Goal: Information Seeking & Learning: Learn about a topic

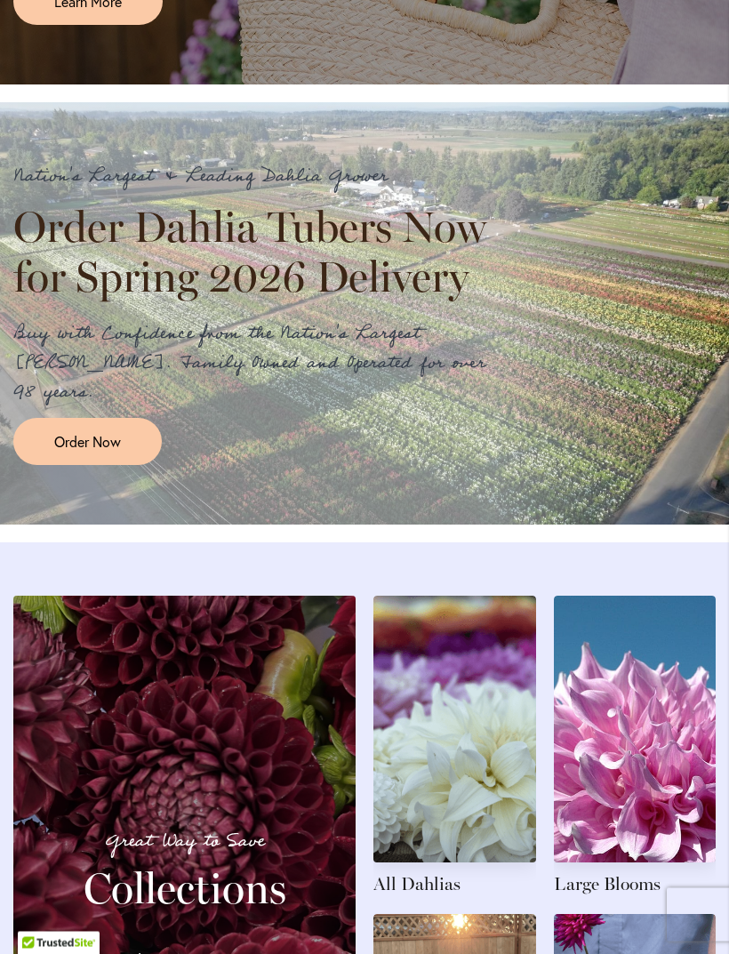
scroll to position [1414, 0]
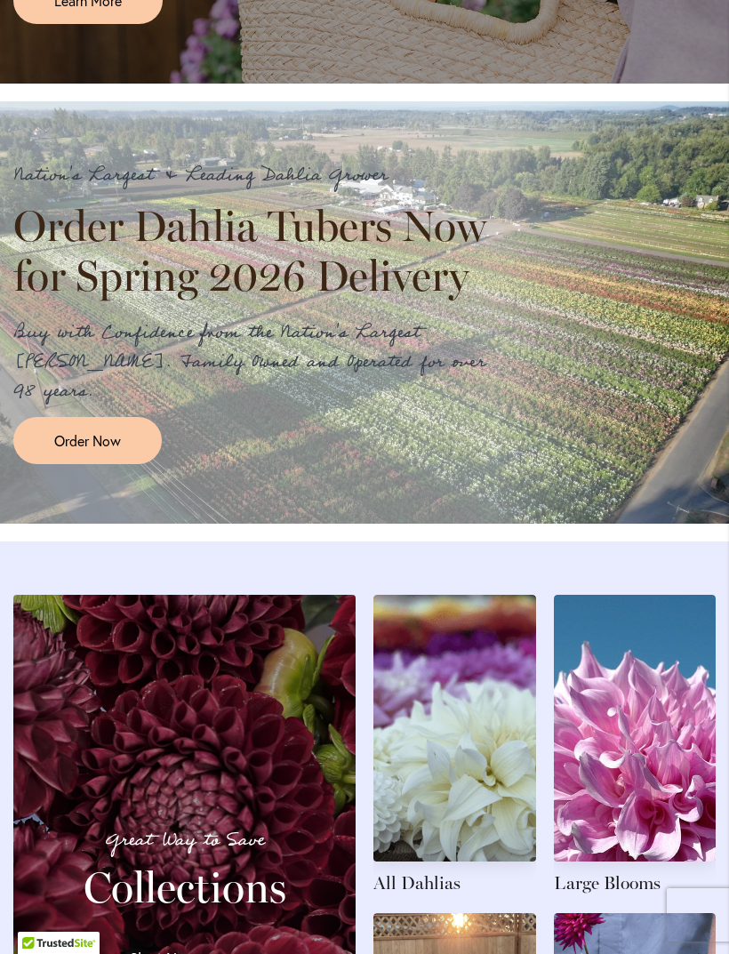
click at [74, 451] on span "Order Now" at bounding box center [87, 440] width 67 height 20
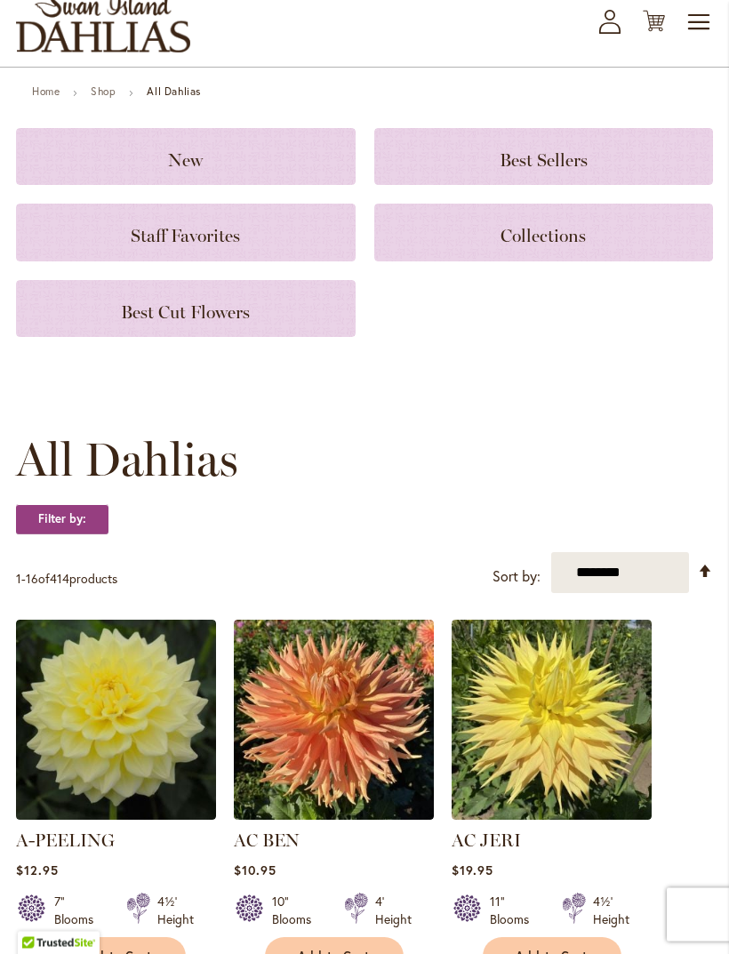
scroll to position [106, 0]
click at [99, 166] on h3 "New" at bounding box center [185, 157] width 297 height 20
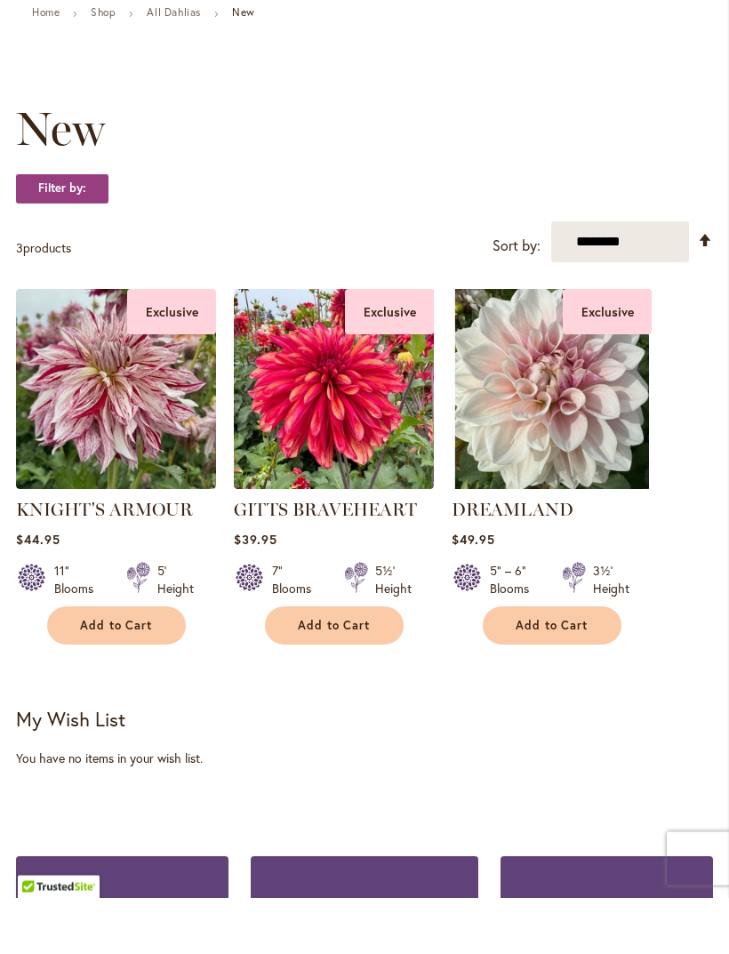
scroll to position [186, 0]
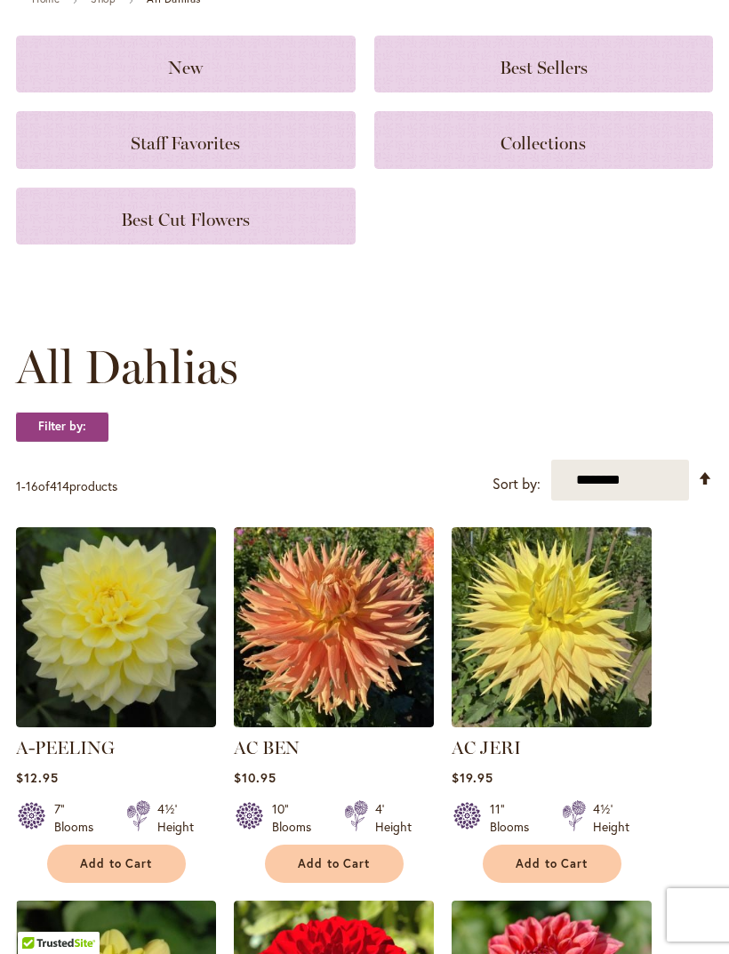
scroll to position [164, 0]
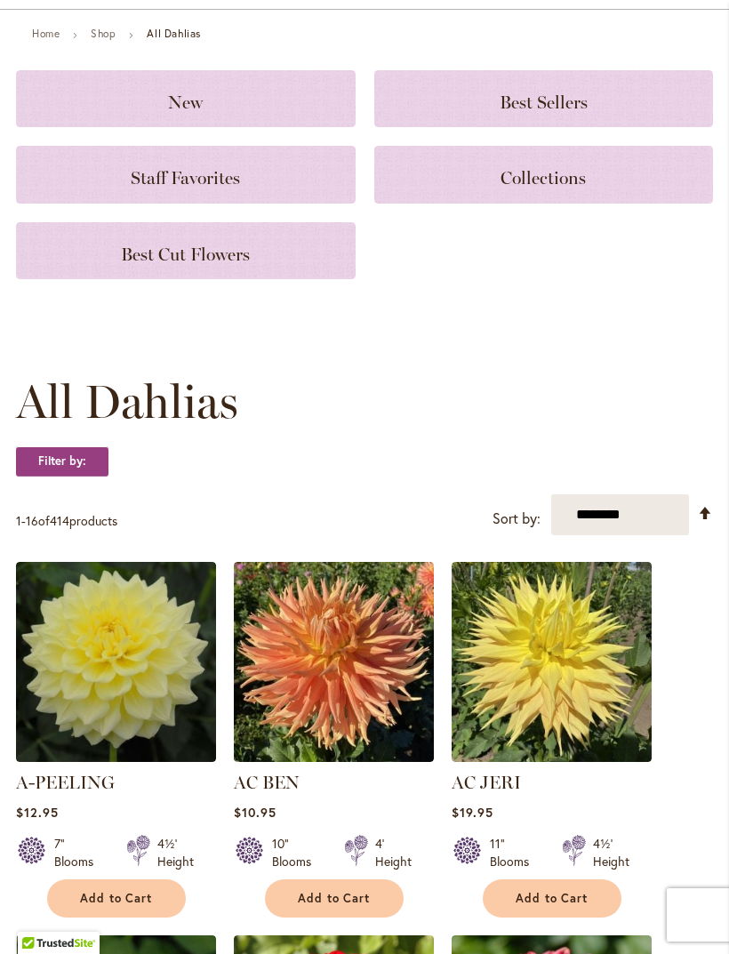
click at [84, 203] on div "Staff Favorites" at bounding box center [186, 174] width 340 height 57
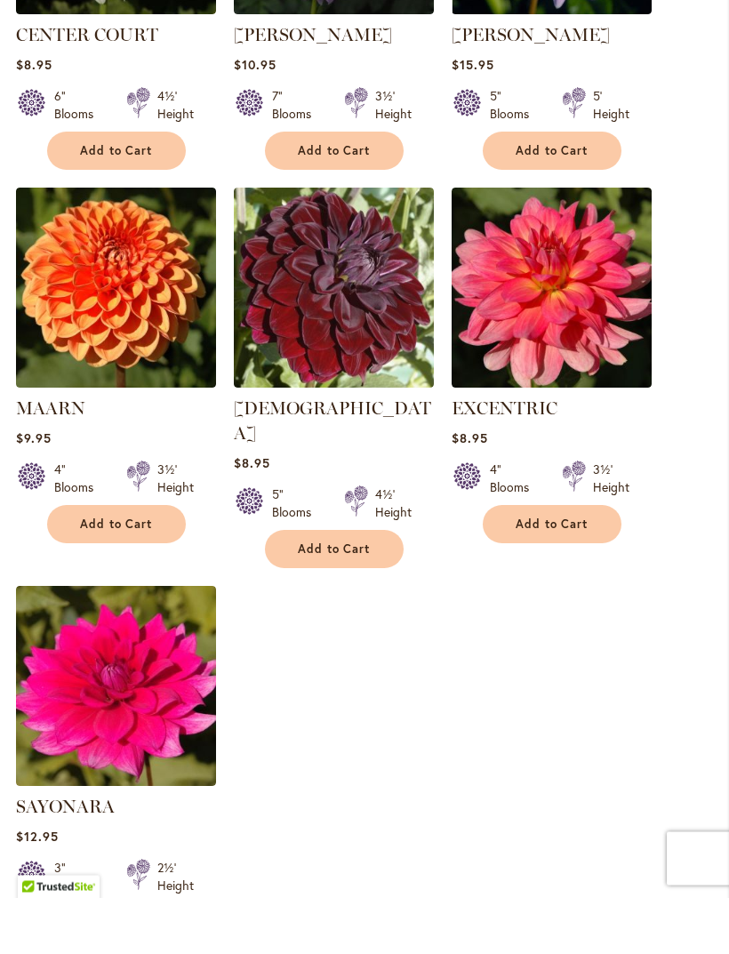
scroll to position [1809, 0]
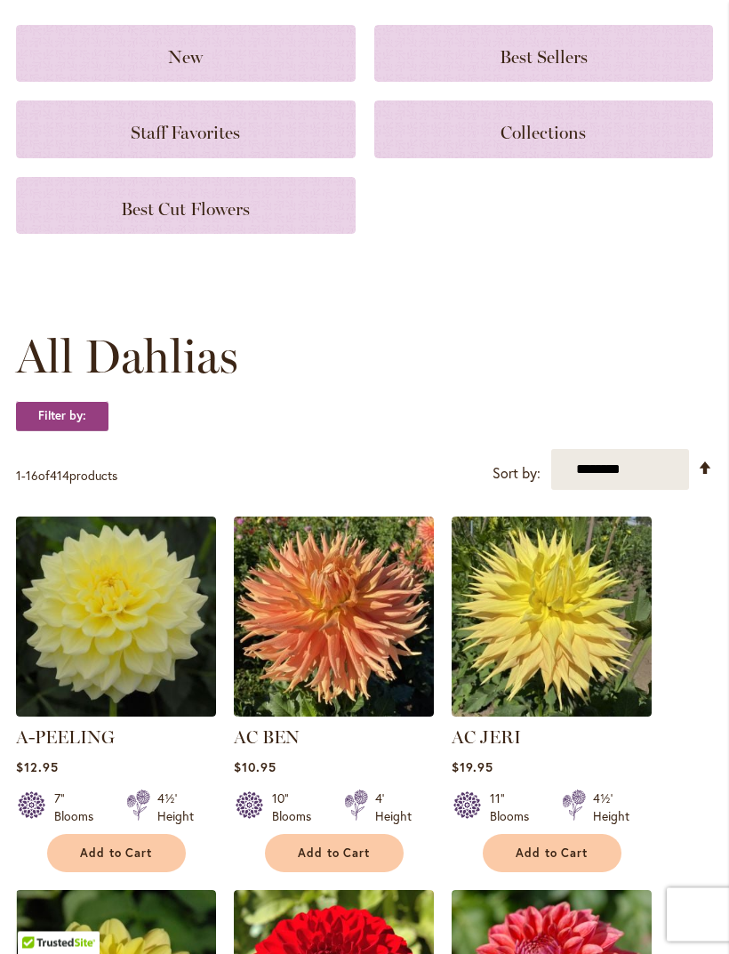
scroll to position [209, 0]
click at [604, 63] on h3 "Best Sellers" at bounding box center [544, 54] width 297 height 20
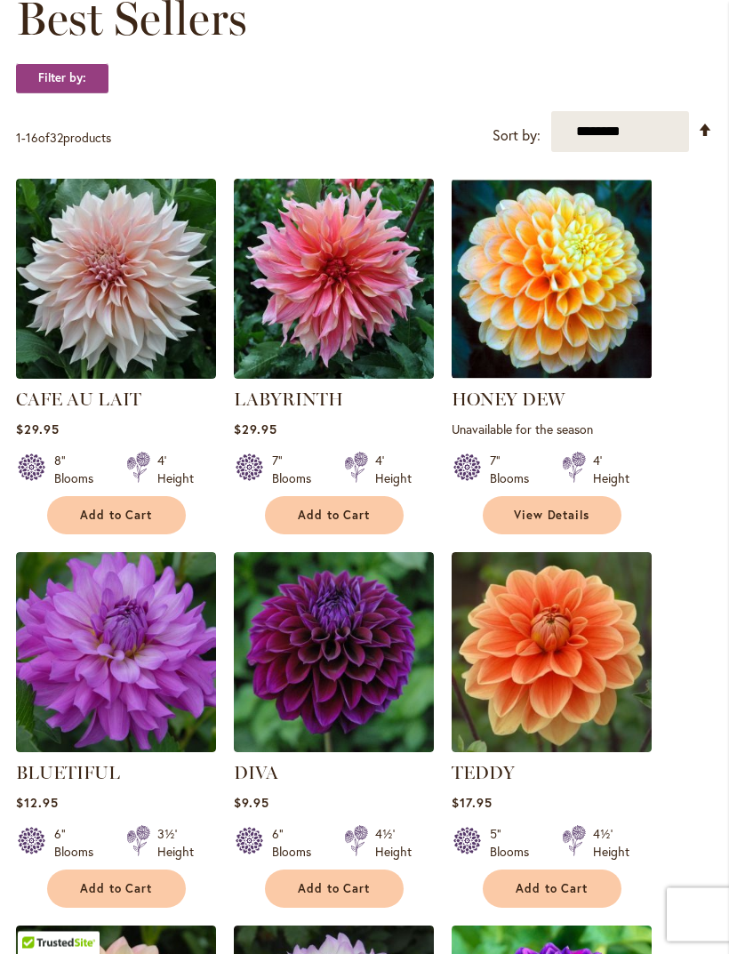
scroll to position [295, 0]
click at [93, 300] on img at bounding box center [116, 279] width 200 height 200
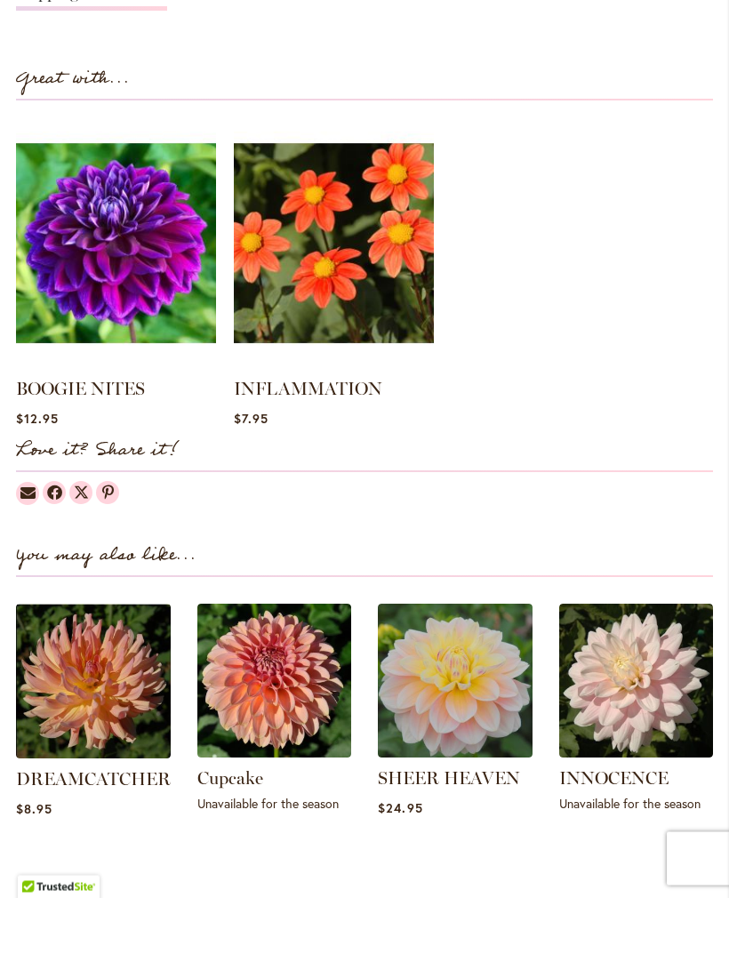
scroll to position [1571, 0]
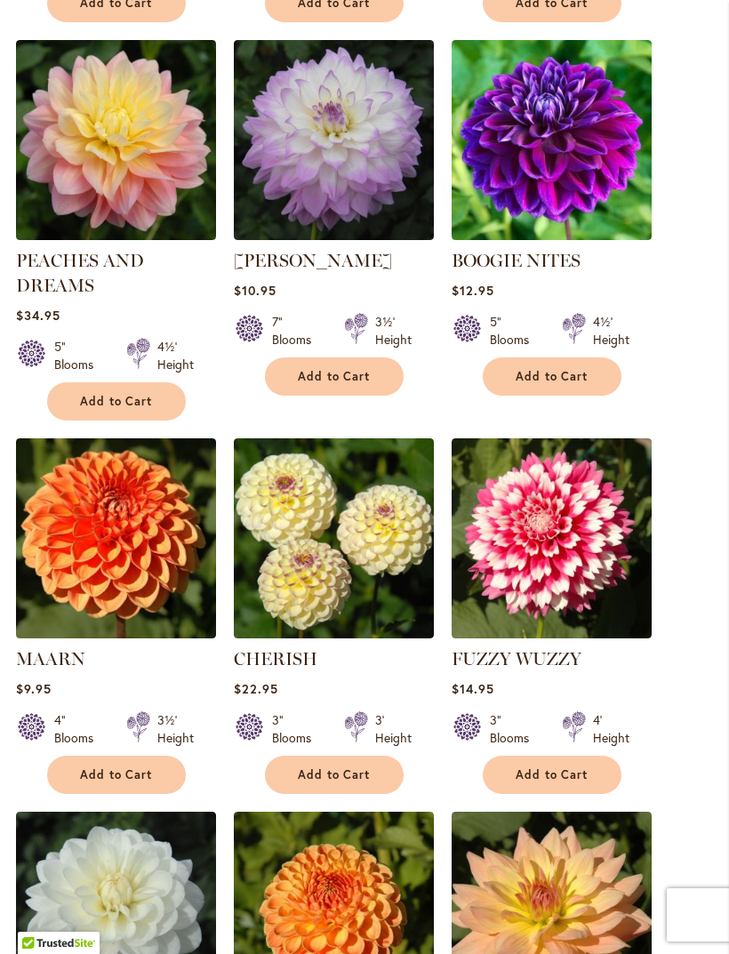
scroll to position [1254, 0]
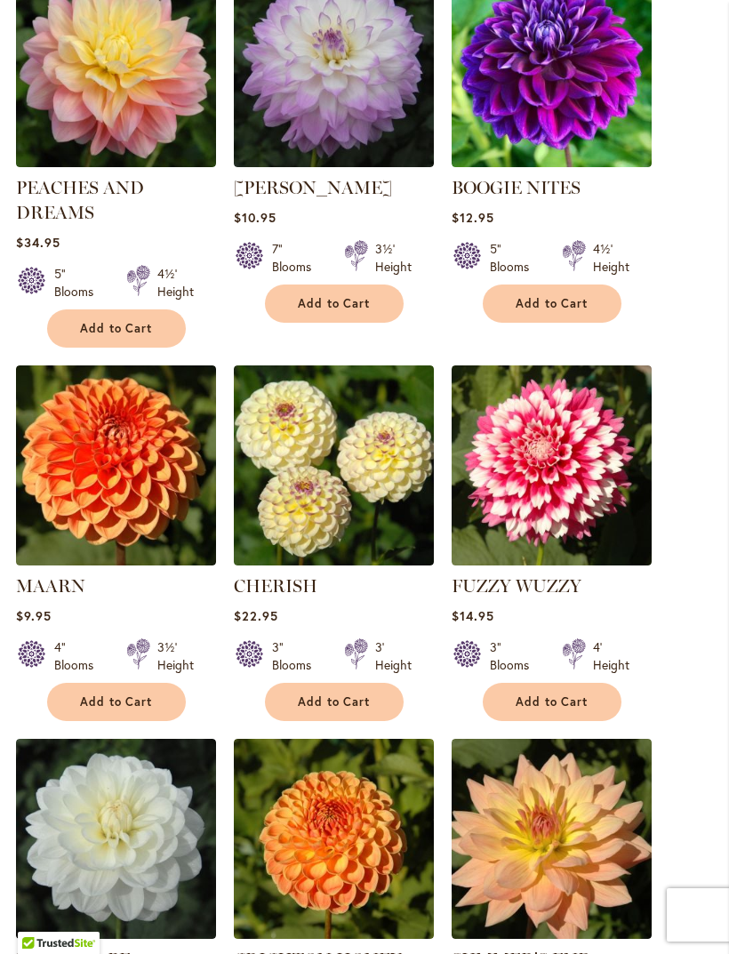
click at [92, 142] on img at bounding box center [116, 67] width 200 height 200
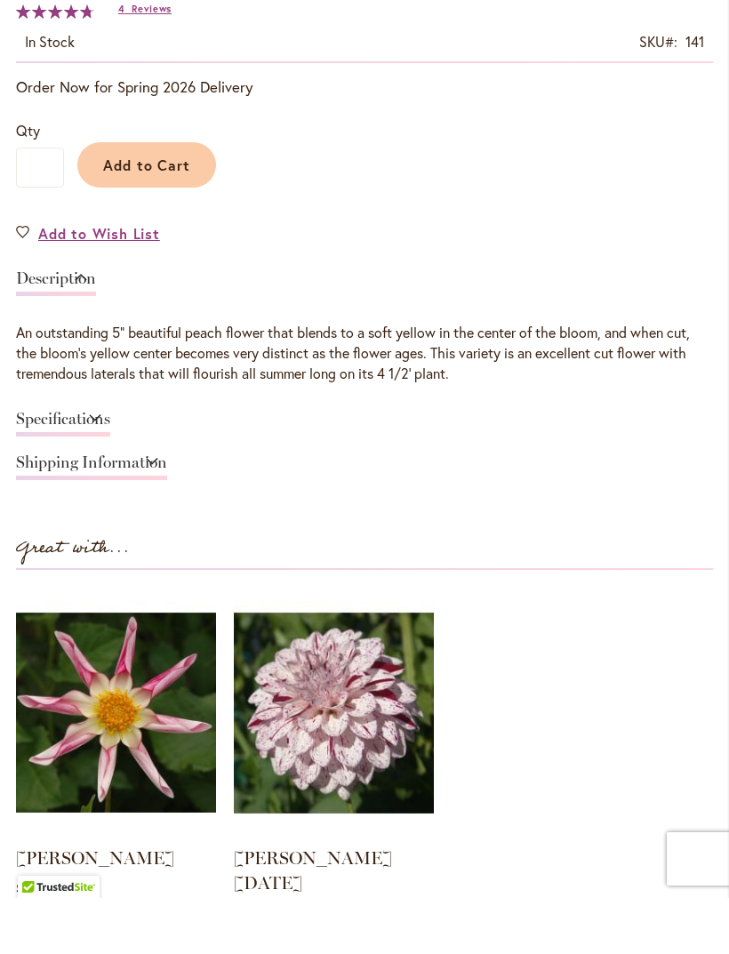
scroll to position [1101, 0]
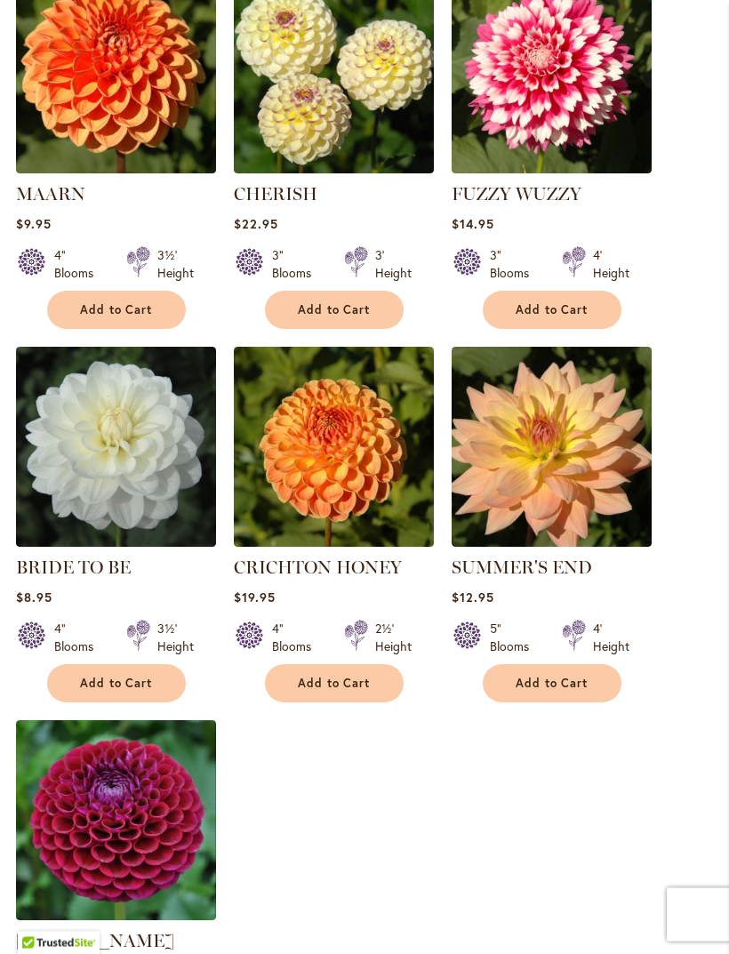
scroll to position [1652, 0]
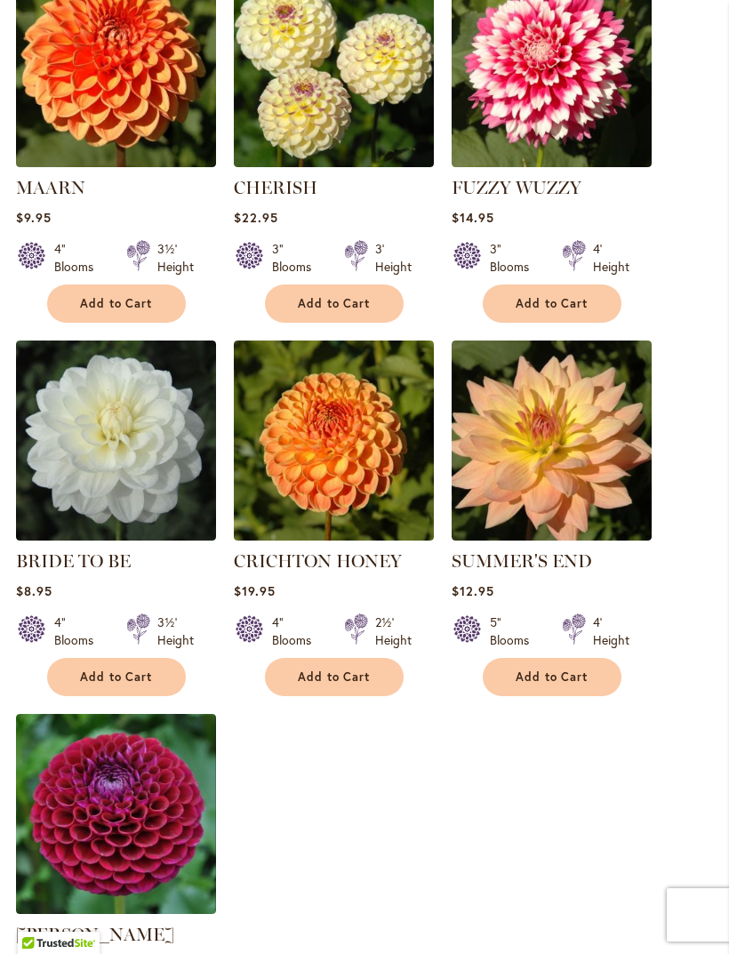
click at [567, 124] on img at bounding box center [552, 67] width 200 height 200
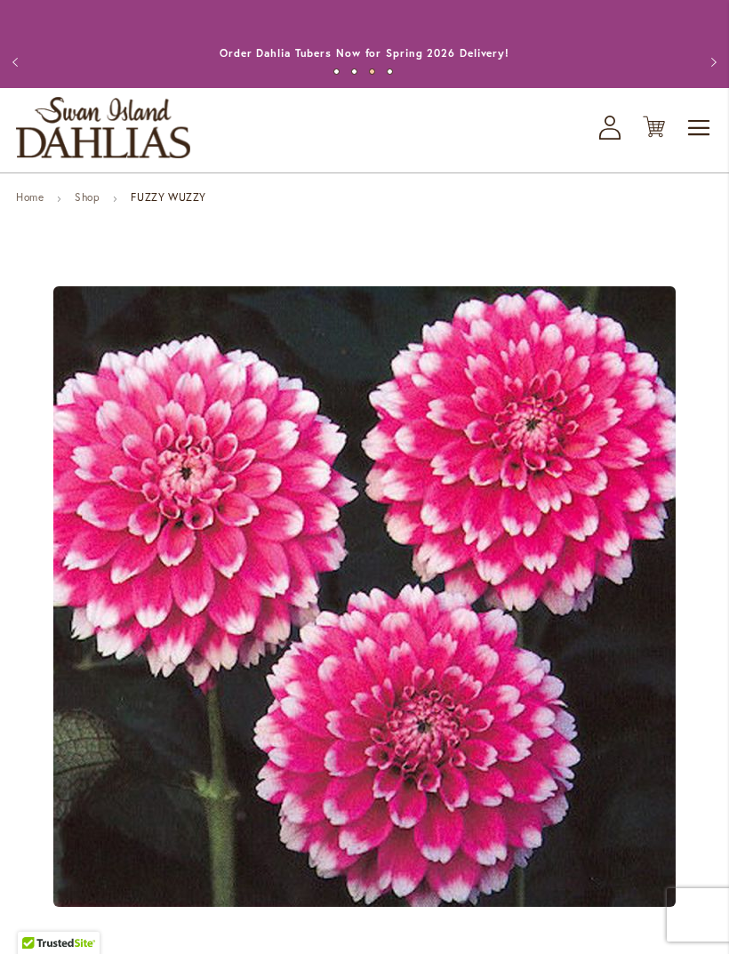
click at [86, 204] on link "Shop" at bounding box center [87, 196] width 25 height 13
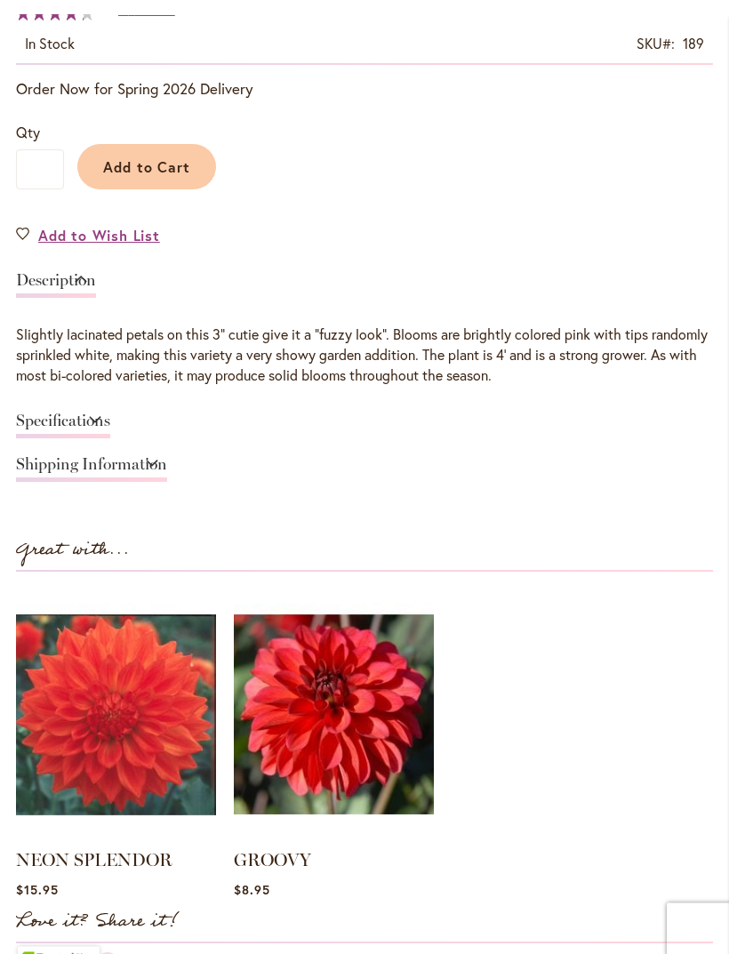
scroll to position [1097, 0]
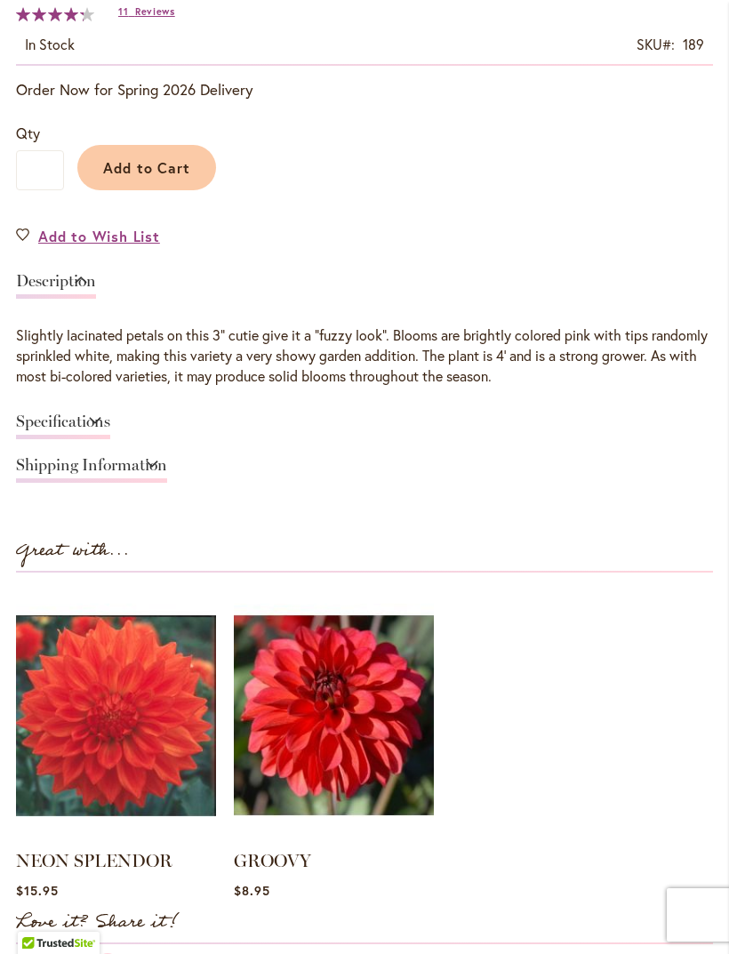
click at [167, 476] on link "Shipping Information" at bounding box center [91, 470] width 151 height 26
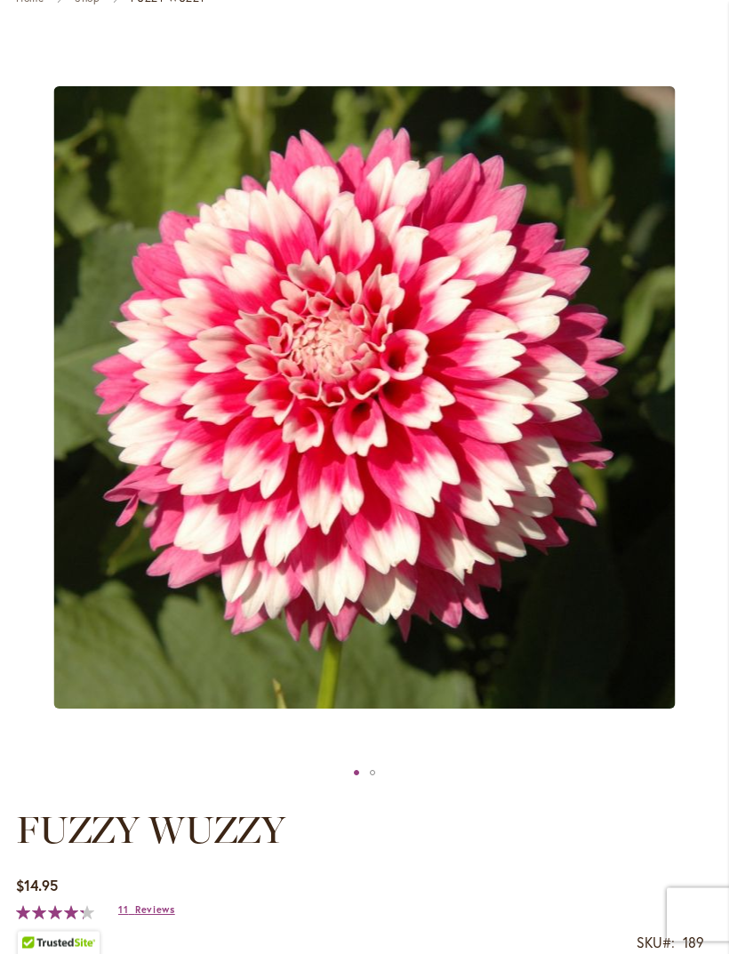
scroll to position [187, 0]
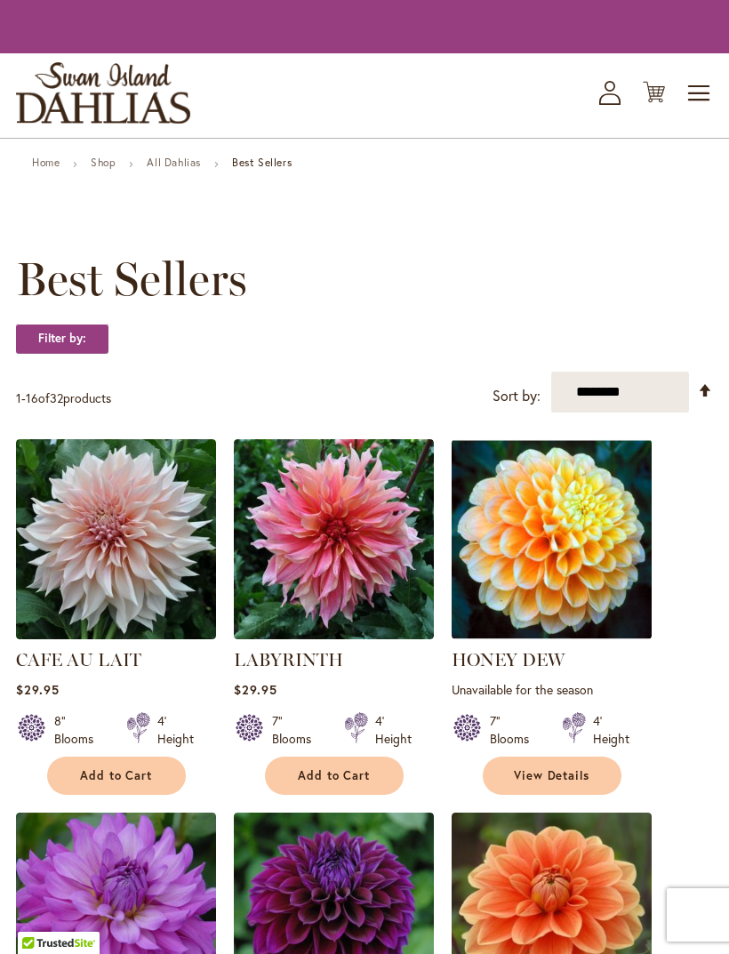
scroll to position [1710, 0]
